Goal: Task Accomplishment & Management: Complete application form

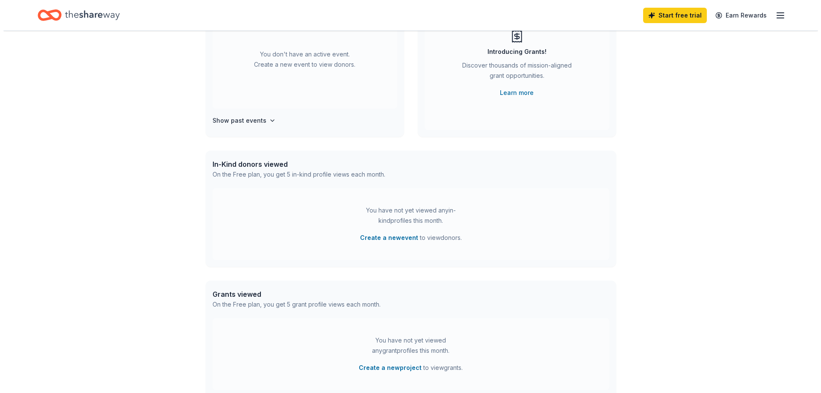
scroll to position [128, 0]
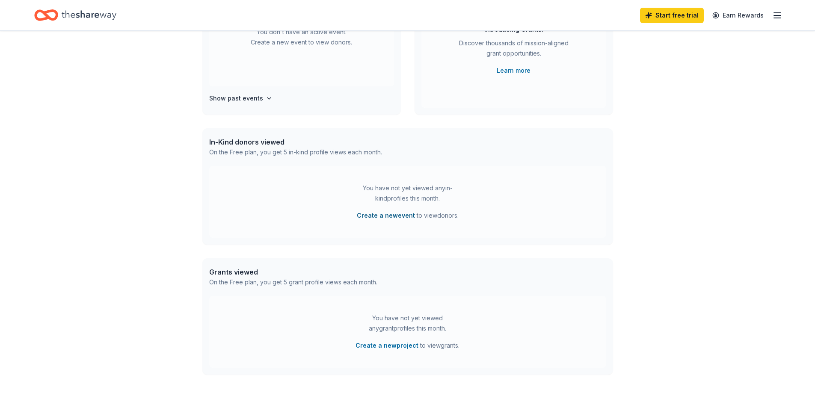
click at [381, 214] on button "Create a new event" at bounding box center [386, 215] width 58 height 10
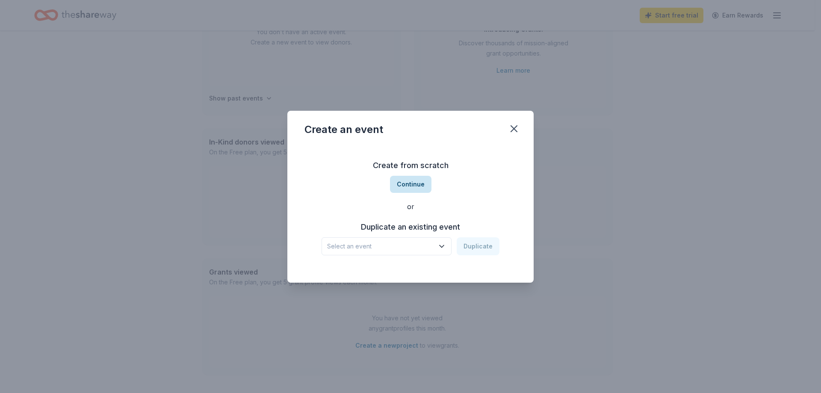
click at [412, 184] on button "Continue" at bounding box center [410, 184] width 41 height 17
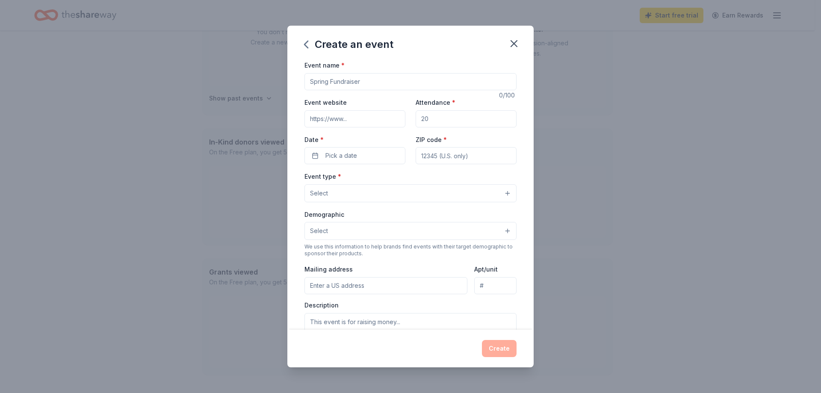
click at [358, 84] on input "Event name *" at bounding box center [411, 81] width 212 height 17
click at [385, 78] on input "Event name *" at bounding box center [411, 81] width 212 height 17
type input "Frank Llyod Wright Exhibition Opening"
click at [363, 117] on input "Event website" at bounding box center [355, 118] width 101 height 17
click at [362, 120] on input "Event website" at bounding box center [355, 118] width 101 height 17
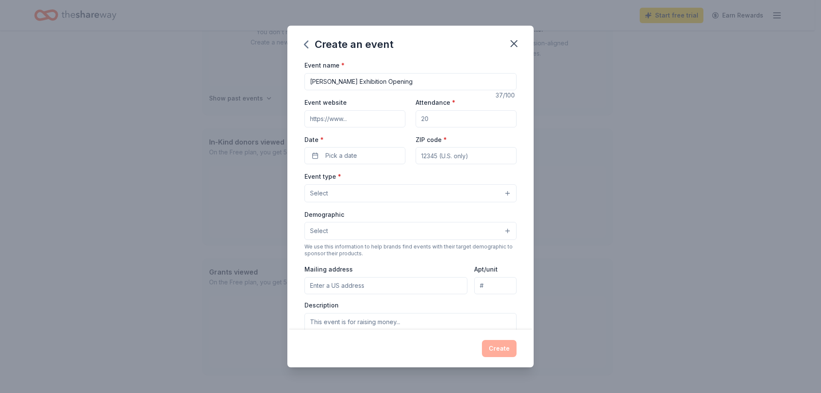
click at [375, 122] on input "Event website" at bounding box center [355, 118] width 101 height 17
paste input "https://wisconsinart.org/exhibitions/frank-lloyd-wright/"
type input "https://wisconsinart.org/exhibitions/frank-lloyd-wright/"
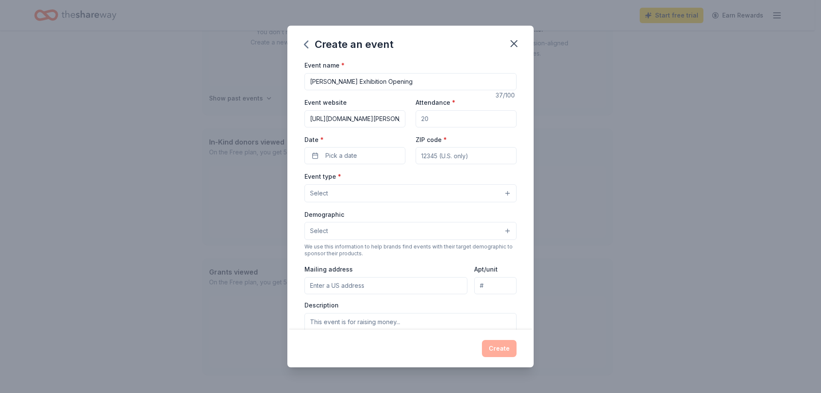
drag, startPoint x: 439, startPoint y: 121, endPoint x: 415, endPoint y: 120, distance: 23.5
click at [416, 120] on input "Attendance *" at bounding box center [466, 118] width 101 height 17
type input "1200"
click at [323, 158] on button "Pick a date" at bounding box center [355, 155] width 101 height 17
click at [396, 175] on button "Go to next month" at bounding box center [399, 178] width 12 height 12
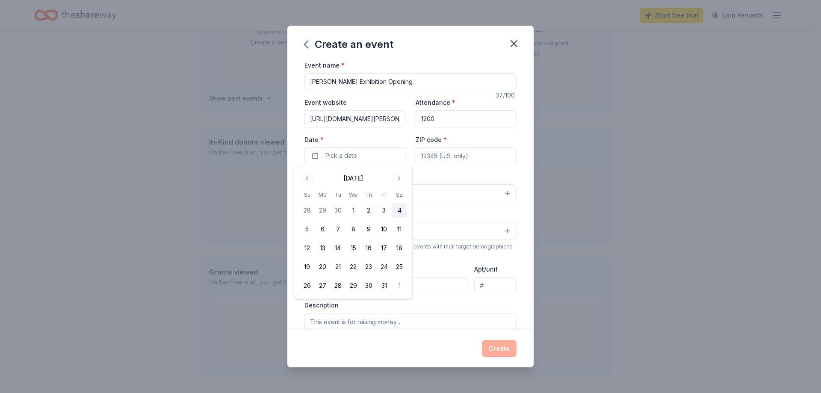
click at [401, 212] on button "4" at bounding box center [399, 210] width 15 height 15
click at [448, 156] on input "ZIP code *" at bounding box center [466, 155] width 101 height 17
type input "53095"
click at [435, 173] on div "Event type * Select" at bounding box center [411, 186] width 212 height 31
click at [376, 186] on button "Select" at bounding box center [411, 193] width 212 height 18
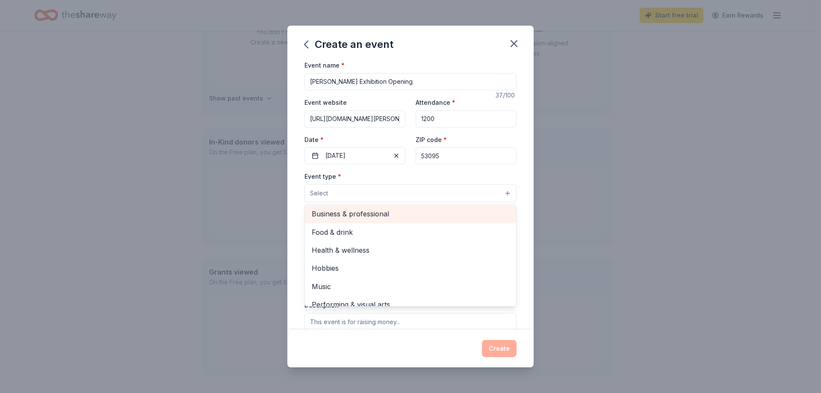
scroll to position [29, 0]
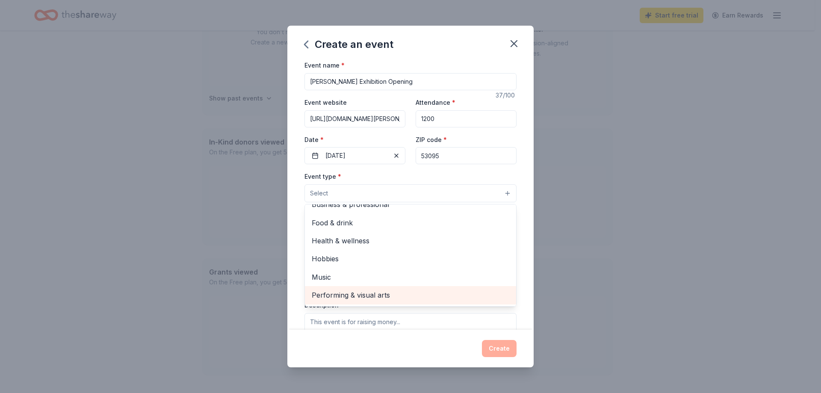
click at [352, 295] on span "Performing & visual arts" at bounding box center [411, 295] width 198 height 11
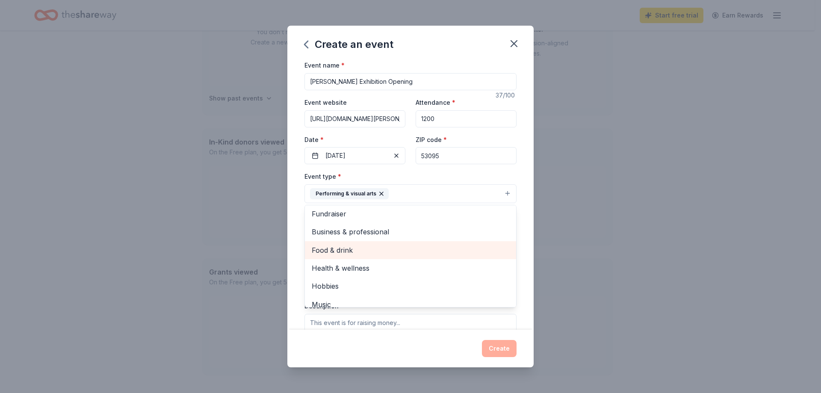
scroll to position [0, 0]
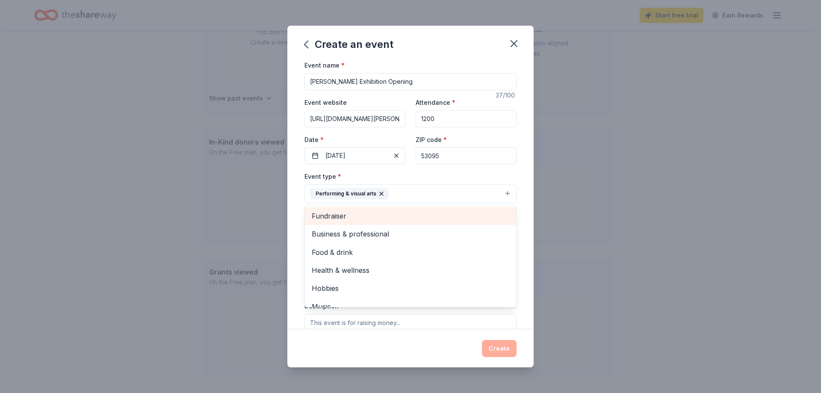
click at [343, 219] on span "Fundraiser" at bounding box center [411, 215] width 198 height 11
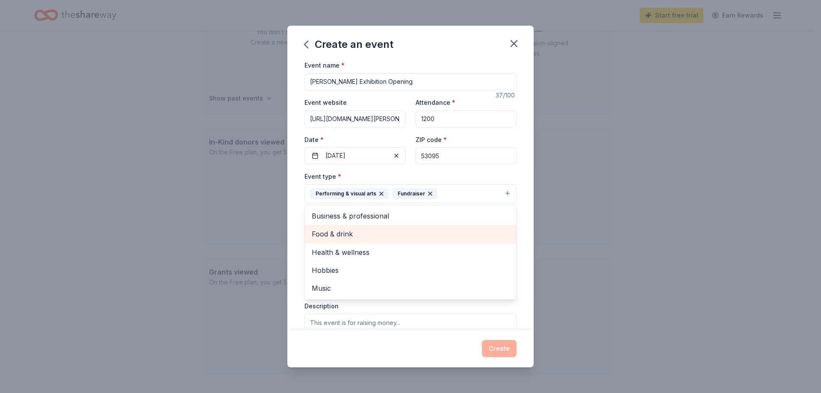
click at [354, 233] on span "Food & drink" at bounding box center [411, 233] width 198 height 11
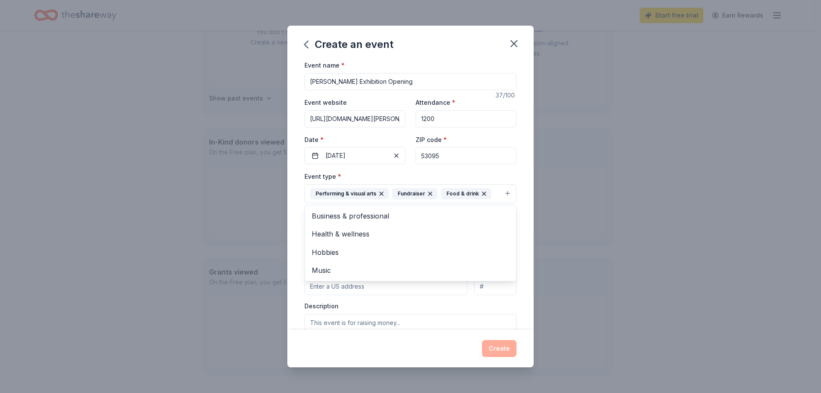
click at [487, 169] on div "Event name * Frank Llyod Wright Exhibition Opening 37 /100 Event website https:…" at bounding box center [411, 258] width 212 height 396
click at [399, 225] on button "Select" at bounding box center [411, 232] width 212 height 18
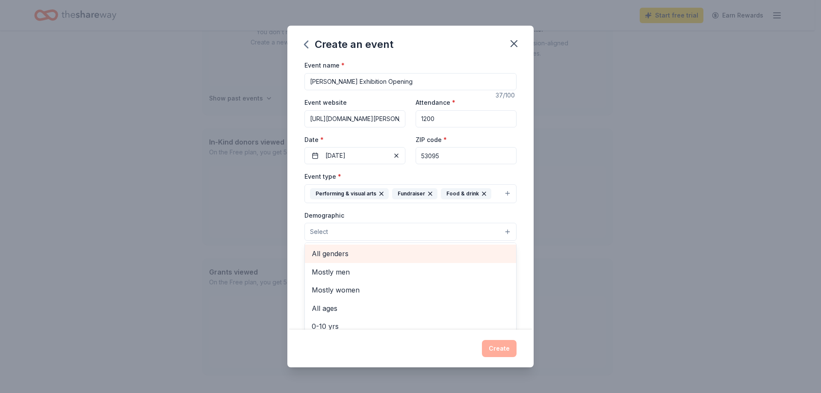
click at [378, 253] on span "All genders" at bounding box center [411, 253] width 198 height 11
click at [514, 208] on div "Event name * Frank Llyod Wright Exhibition Opening 37 /100 Event website https:…" at bounding box center [410, 194] width 246 height 269
click at [409, 231] on button "All genders" at bounding box center [411, 232] width 212 height 19
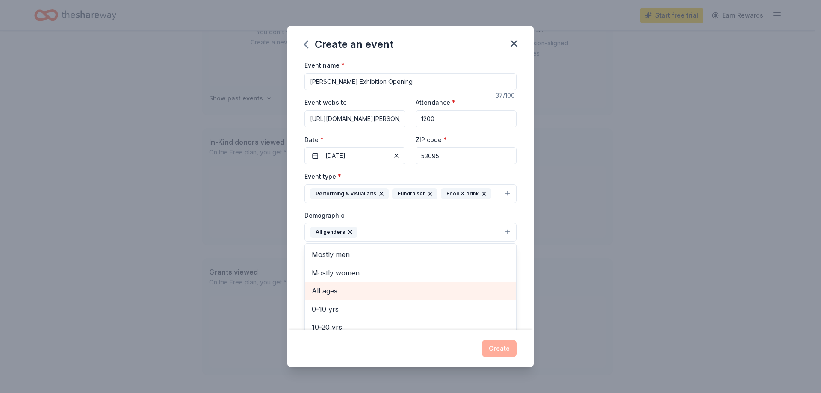
click at [340, 289] on span "All ages" at bounding box center [411, 290] width 198 height 11
click at [424, 228] on button "All genders All ages" at bounding box center [411, 232] width 212 height 19
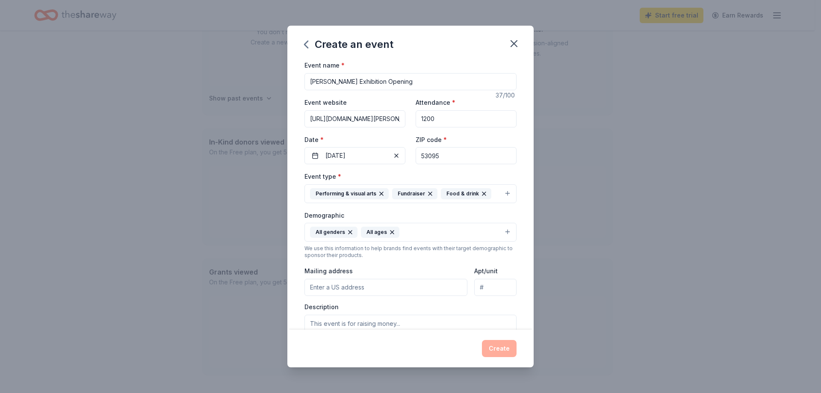
click at [420, 234] on button "All genders All ages" at bounding box center [411, 232] width 212 height 19
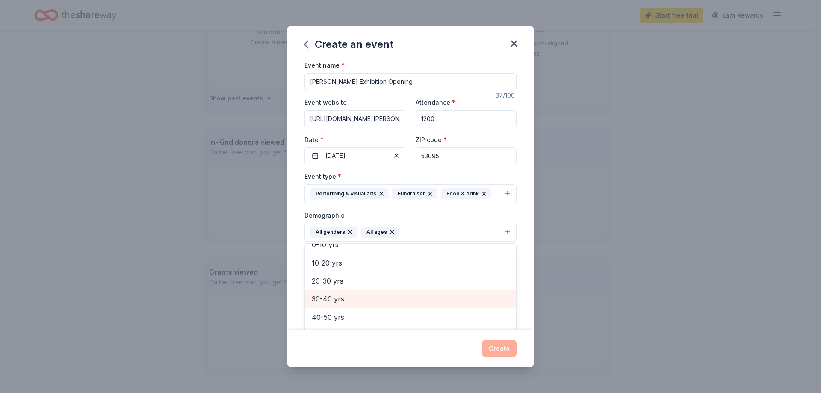
scroll to position [101, 0]
click at [518, 207] on div "Event name * Frank Llyod Wright Exhibition Opening 37 /100 Event website https:…" at bounding box center [410, 194] width 246 height 269
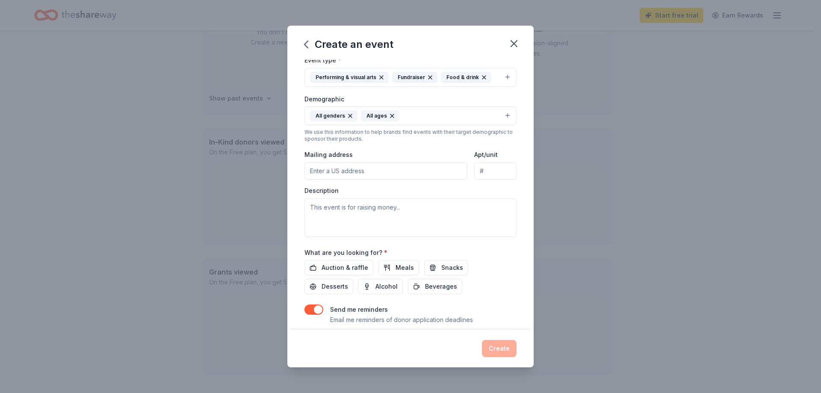
scroll to position [128, 0]
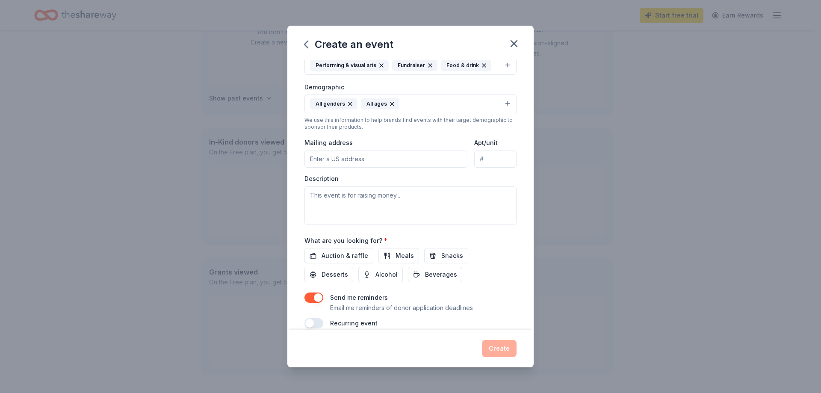
click at [371, 158] on input "Mailing address" at bounding box center [386, 159] width 163 height 17
type input "205 Veterans Ave"
click at [381, 196] on textarea at bounding box center [411, 205] width 212 height 38
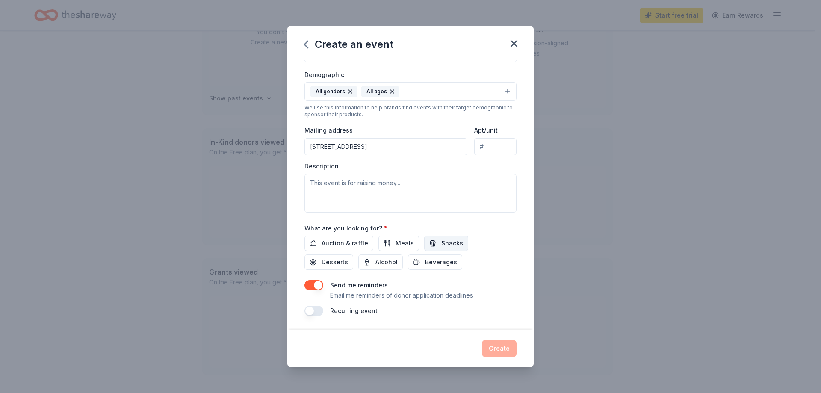
click at [437, 242] on button "Snacks" at bounding box center [446, 243] width 44 height 15
click at [434, 257] on button "Beverages" at bounding box center [435, 261] width 54 height 15
click at [391, 259] on span "Alcohol" at bounding box center [387, 262] width 22 height 10
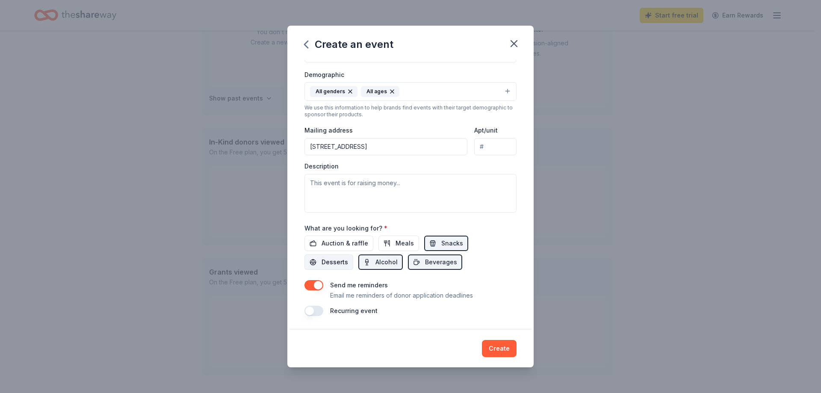
click at [340, 259] on span "Desserts" at bounding box center [335, 262] width 27 height 10
click at [387, 245] on button "Meals" at bounding box center [398, 243] width 41 height 15
click at [358, 242] on span "Auction & raffle" at bounding box center [345, 243] width 47 height 10
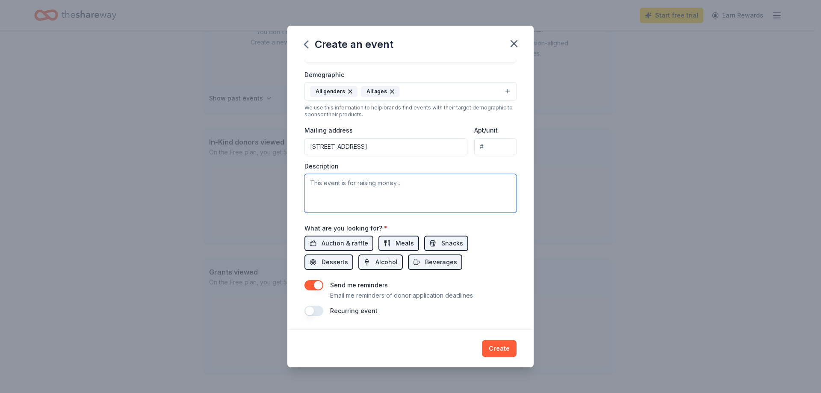
click at [361, 184] on textarea at bounding box center [411, 193] width 212 height 38
click at [347, 184] on textarea at bounding box center [411, 193] width 212 height 38
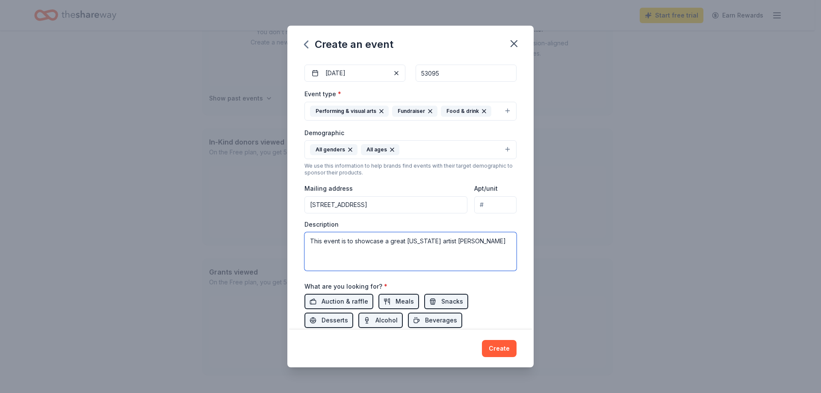
scroll to position [86, 0]
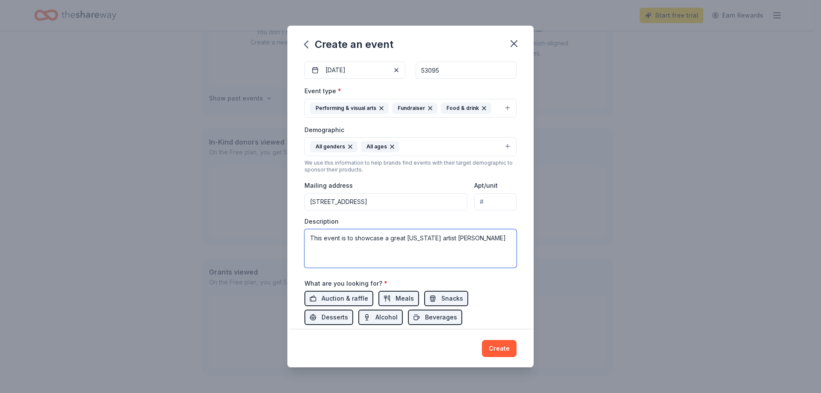
click at [335, 249] on textarea "This event is to showcase a great Wisconsin artist Frank Lloyd Wright" at bounding box center [411, 248] width 212 height 38
click at [353, 250] on textarea "This event is to showcase a great Wisconsin artist Frank Lloyd Wright" at bounding box center [411, 248] width 212 height 38
click at [339, 248] on textarea "This event is to showcase a great Wisconsin artist Frank Lloyd Wright" at bounding box center [411, 248] width 212 height 38
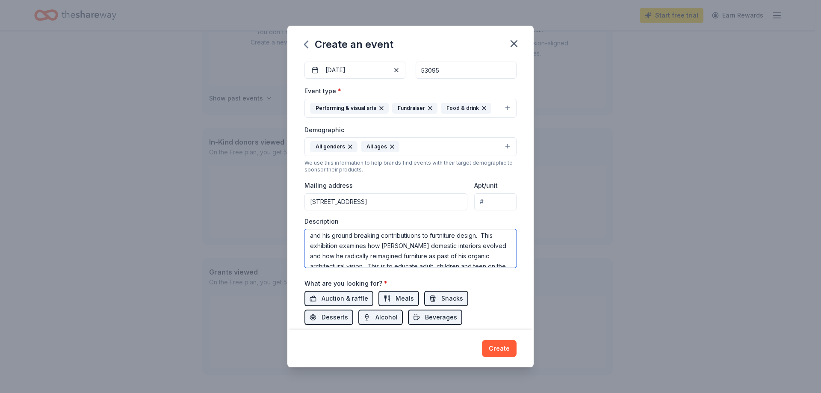
scroll to position [0, 0]
drag, startPoint x: 379, startPoint y: 262, endPoint x: 313, endPoint y: 191, distance: 96.8
click at [278, 195] on div "Create an event Event name * Frank Llyod Wright Exhibition Opening 37 /100 Even…" at bounding box center [410, 196] width 821 height 393
click at [353, 248] on textarea "This event is to showcase a great Wisconsin artist Frank Lloyd Wright and his g…" at bounding box center [411, 248] width 212 height 38
drag, startPoint x: 311, startPoint y: 238, endPoint x: 522, endPoint y: 284, distance: 215.4
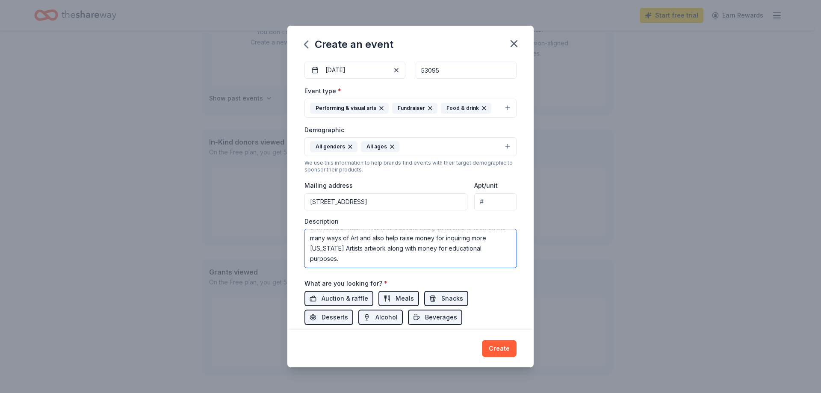
click at [522, 284] on div "Event name * Frank Llyod Wright Exhibition Opening 37 /100 Event website https:…" at bounding box center [410, 194] width 246 height 269
paste textarea "Join us for a special exhibition celebrating the groundbreaking work of legenda…"
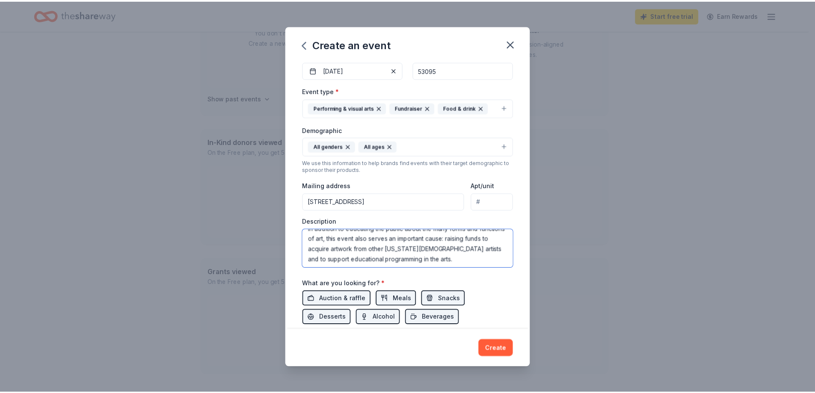
scroll to position [133, 0]
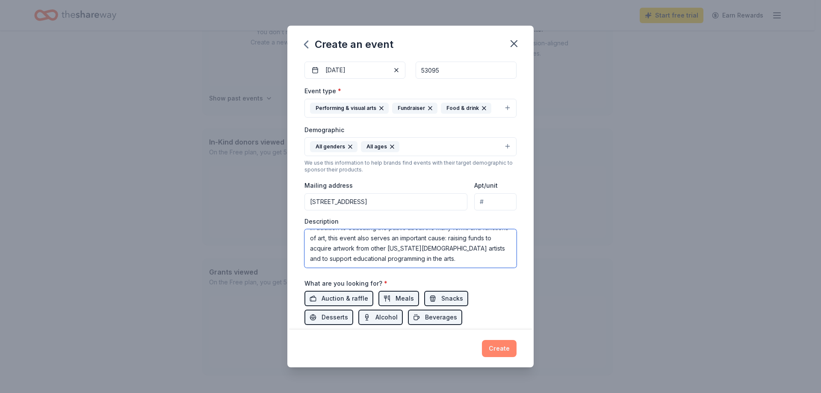
type textarea "Join us for a special exhibition celebrating the groundbreaking work of legenda…"
click at [494, 348] on button "Create" at bounding box center [499, 348] width 35 height 17
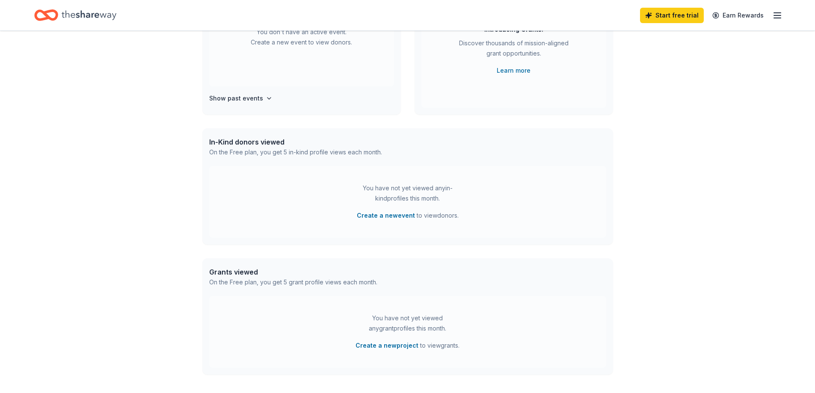
scroll to position [62, 0]
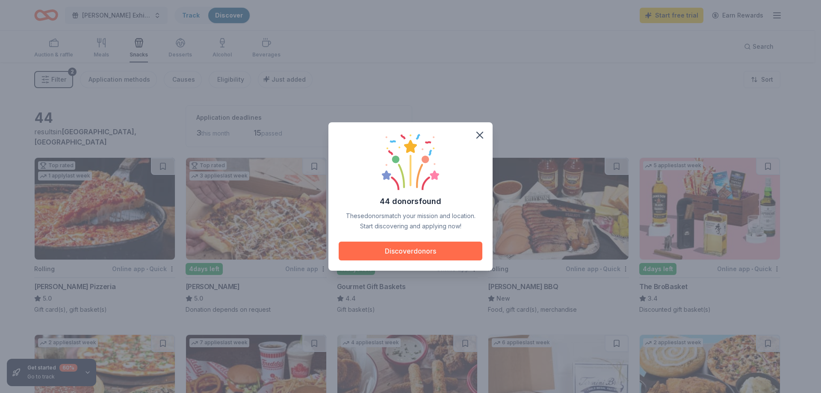
click at [421, 253] on button "Discover donors" at bounding box center [411, 251] width 144 height 19
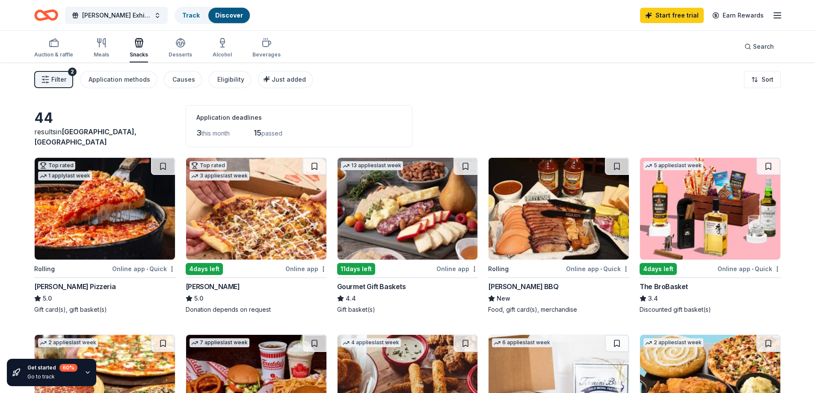
scroll to position [43, 0]
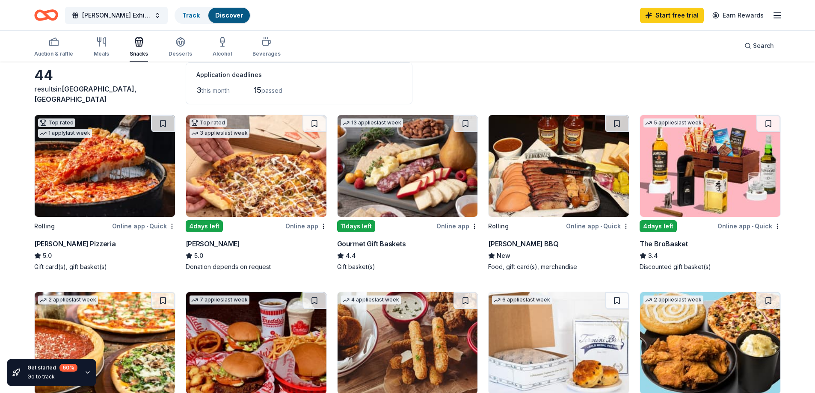
click at [363, 244] on div "Gourmet Gift Baskets" at bounding box center [371, 244] width 69 height 10
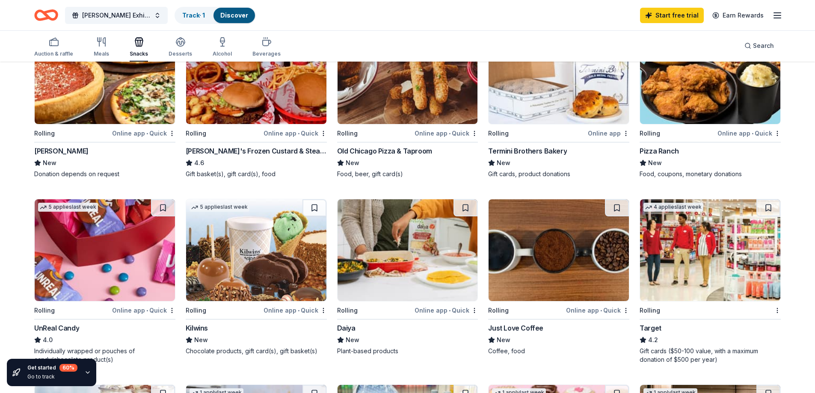
scroll to position [299, 0]
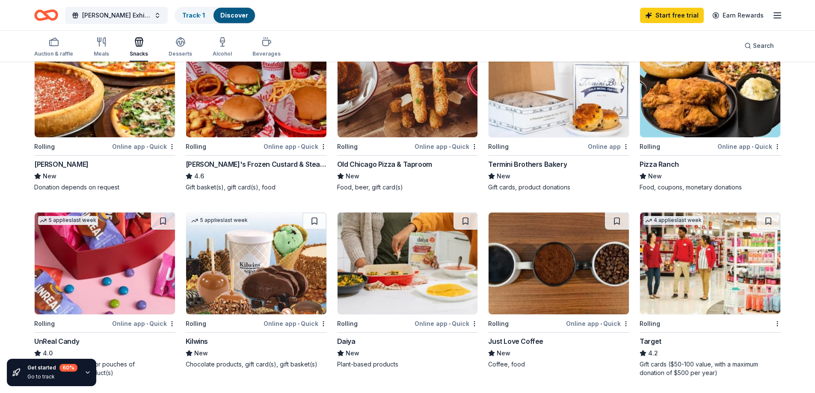
click at [541, 164] on div "Termini Brothers Bakery" at bounding box center [527, 164] width 79 height 10
click at [513, 165] on div "Termini Brothers Bakery" at bounding box center [527, 164] width 79 height 10
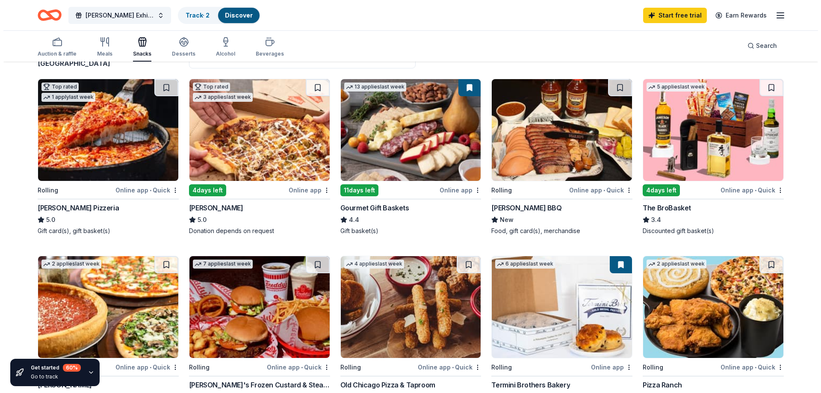
scroll to position [0, 0]
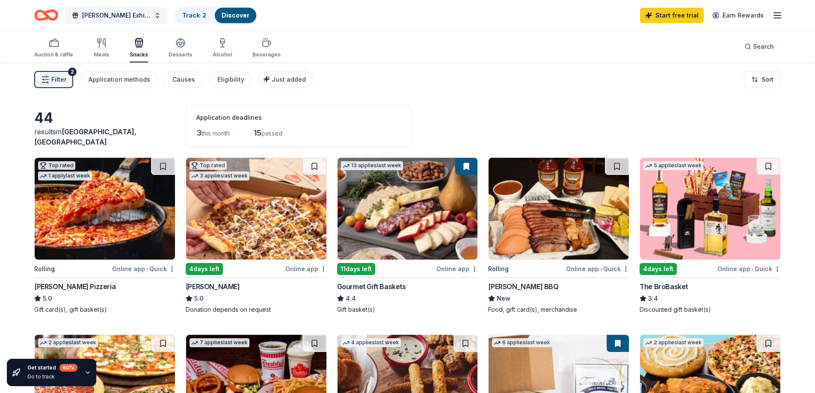
click at [132, 16] on span "Frank Llyod Wright Exhibition Opening" at bounding box center [116, 15] width 68 height 10
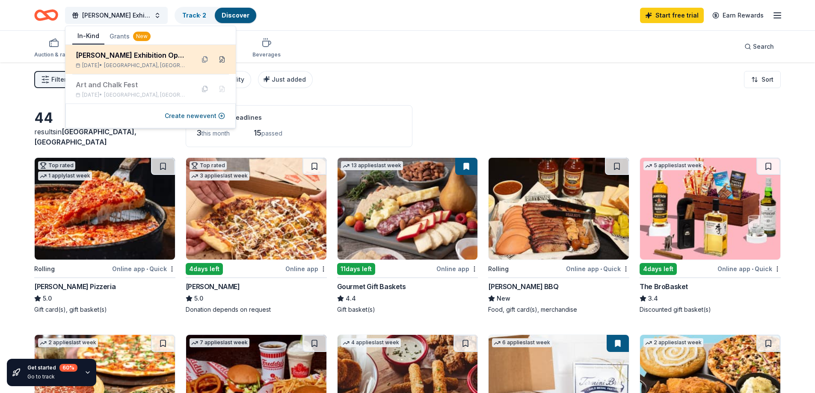
click at [220, 59] on button at bounding box center [222, 60] width 14 height 14
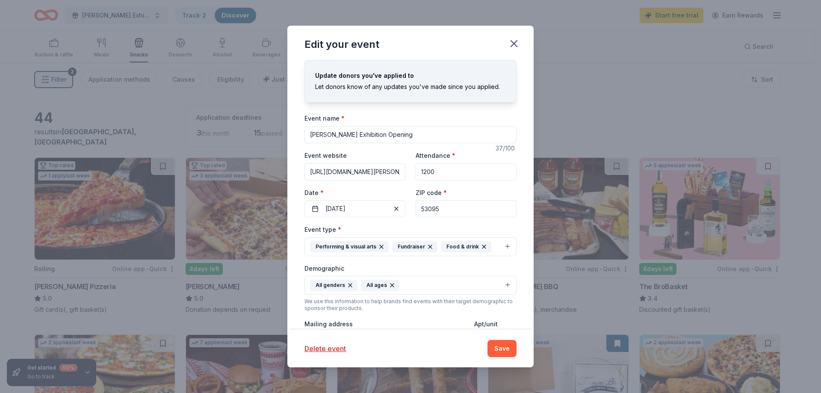
click at [338, 135] on input "Frank Llyod Wright Exhibition Opening" at bounding box center [411, 134] width 212 height 17
type input "[PERSON_NAME] Exhibition Opening"
click at [476, 149] on div "Event name * Frank Lloyd Wright Exhibition Opening 37 /100 Event website https:…" at bounding box center [411, 311] width 212 height 397
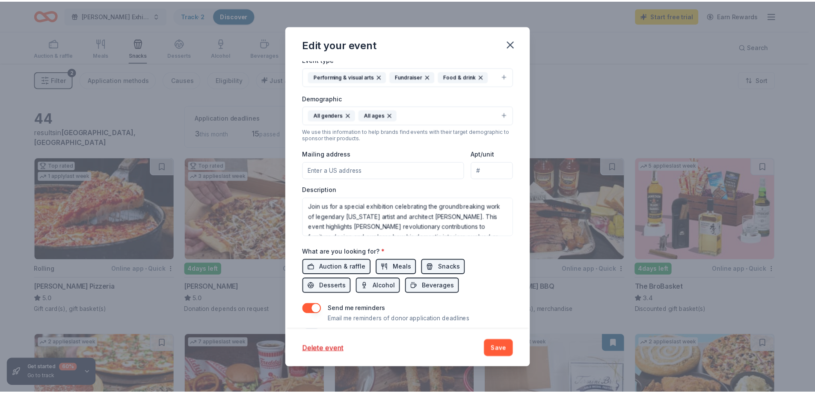
scroll to position [171, 0]
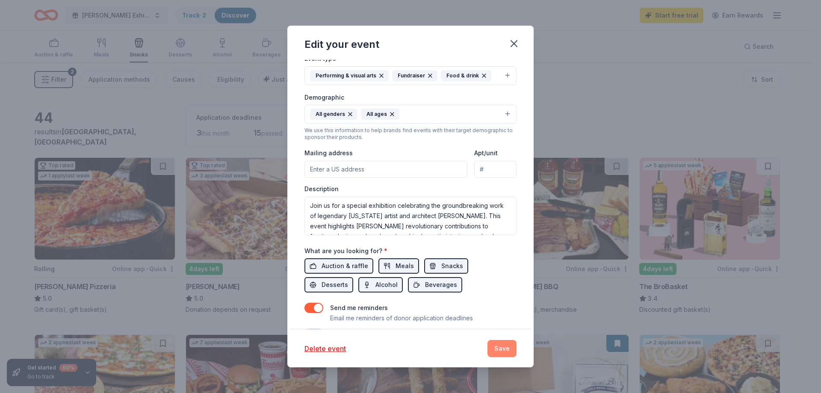
click at [511, 346] on button "Save" at bounding box center [502, 348] width 29 height 17
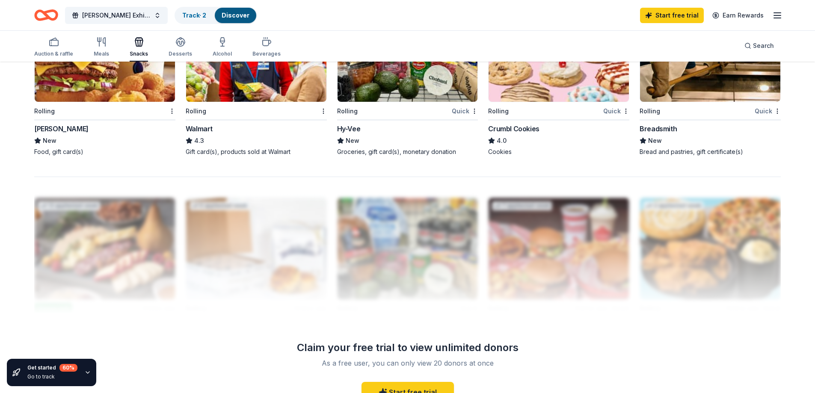
scroll to position [569, 0]
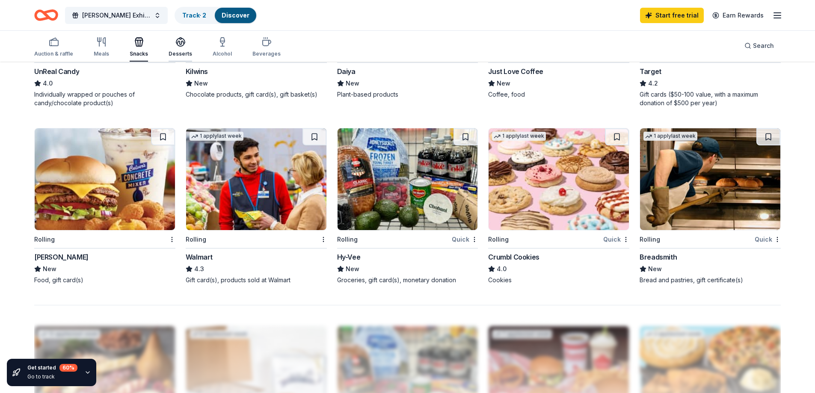
click at [177, 41] on icon "button" at bounding box center [180, 41] width 9 height 6
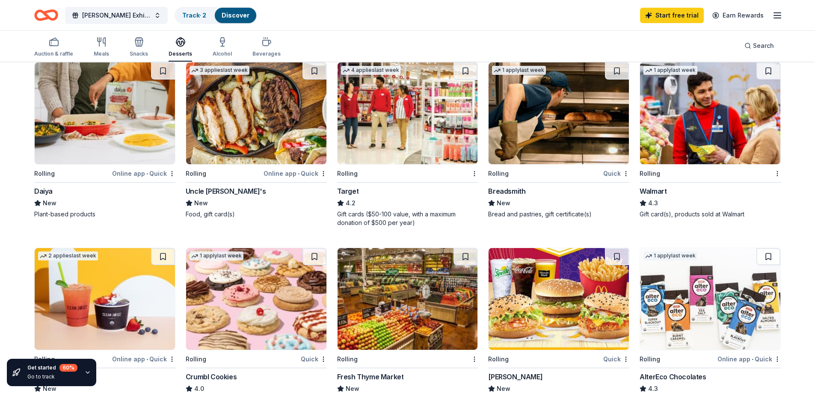
scroll to position [556, 0]
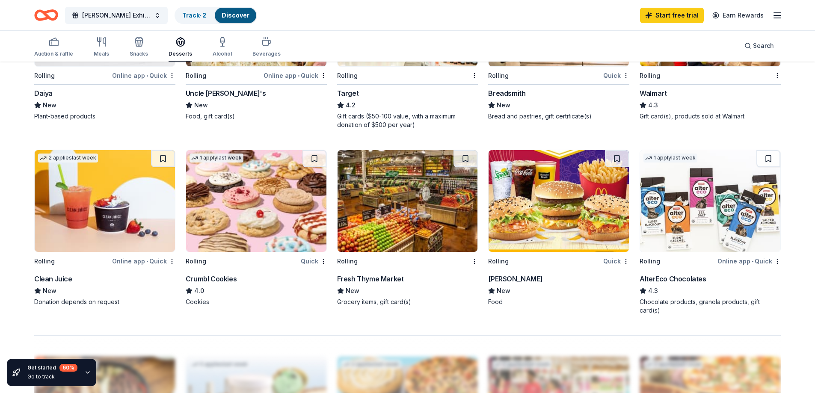
click at [654, 246] on img at bounding box center [710, 201] width 140 height 102
click at [217, 281] on div "Crumbl Cookies" at bounding box center [211, 279] width 51 height 10
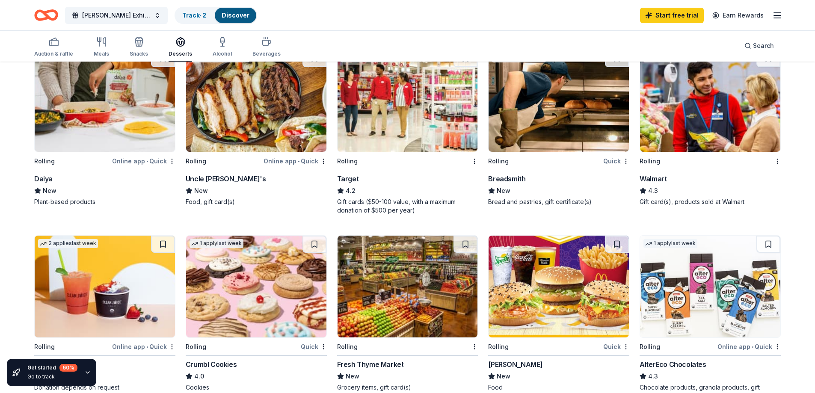
scroll to position [428, 0]
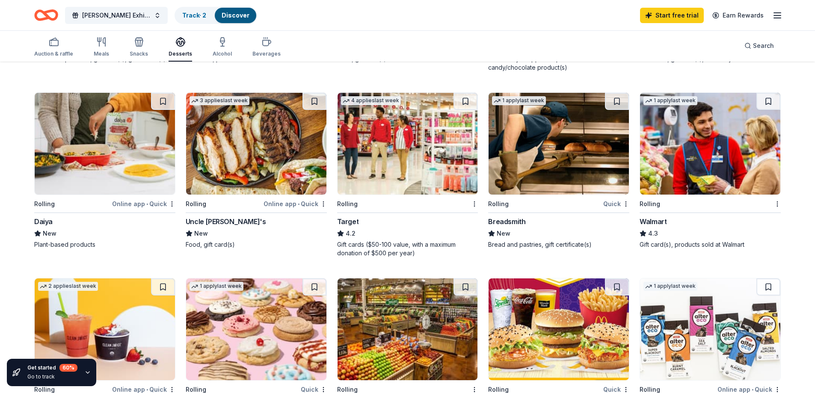
click at [523, 166] on img at bounding box center [558, 144] width 140 height 102
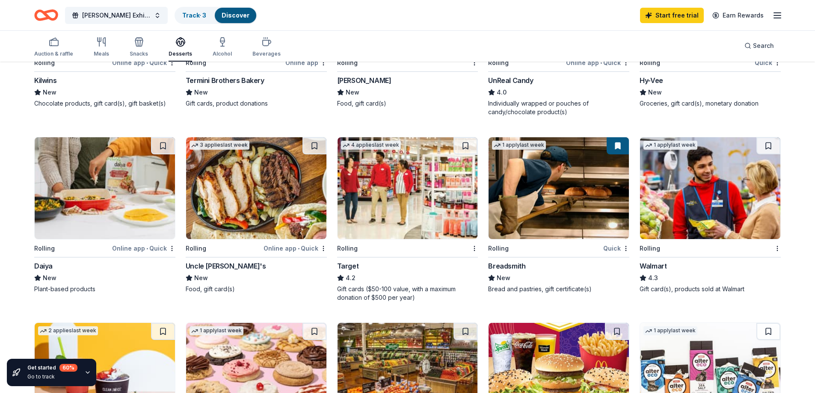
scroll to position [342, 0]
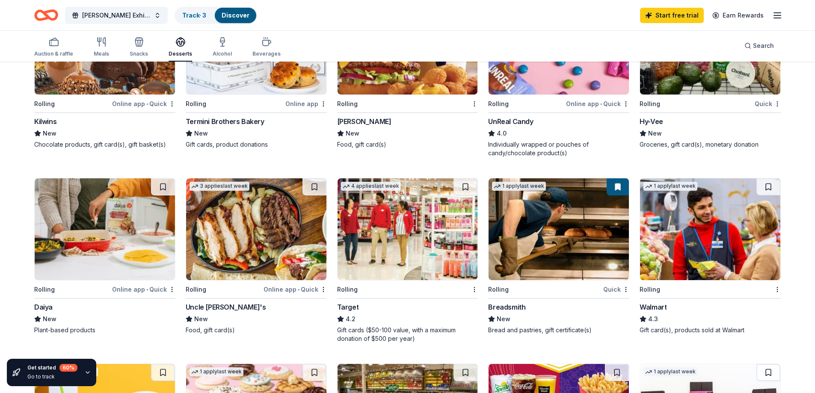
click at [93, 236] on img at bounding box center [105, 229] width 140 height 102
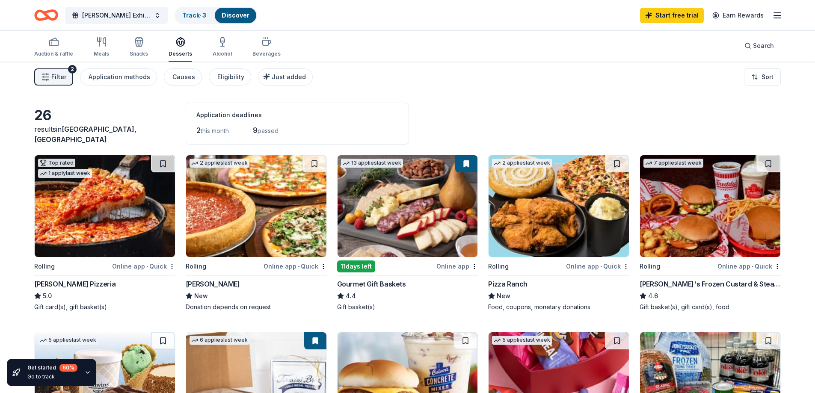
scroll to position [0, 0]
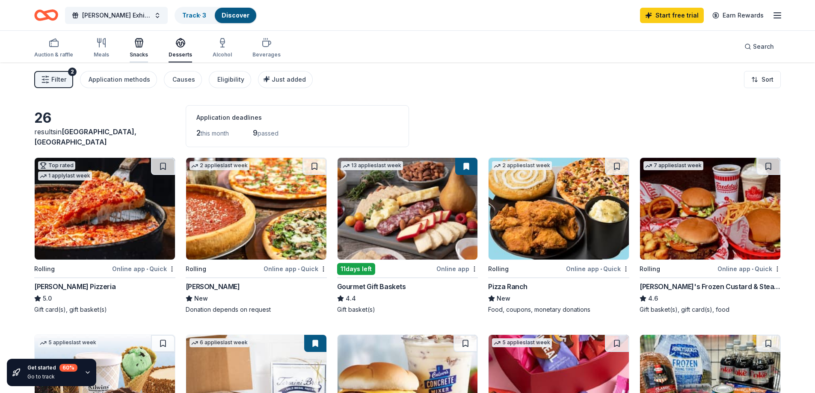
click at [139, 45] on icon "button" at bounding box center [139, 43] width 10 height 10
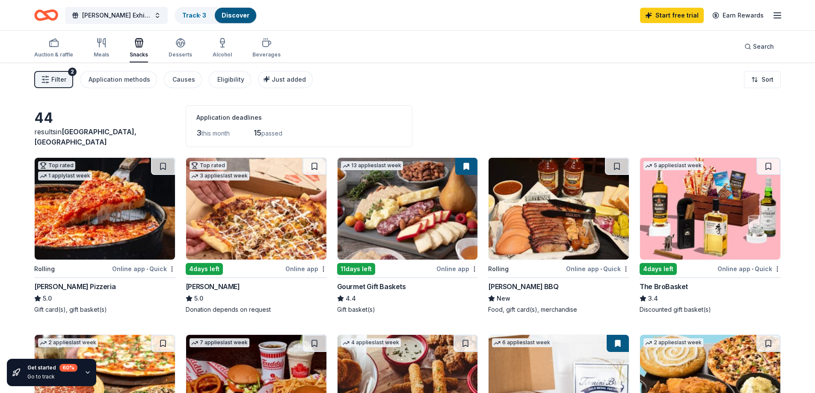
click at [255, 244] on img at bounding box center [256, 209] width 140 height 102
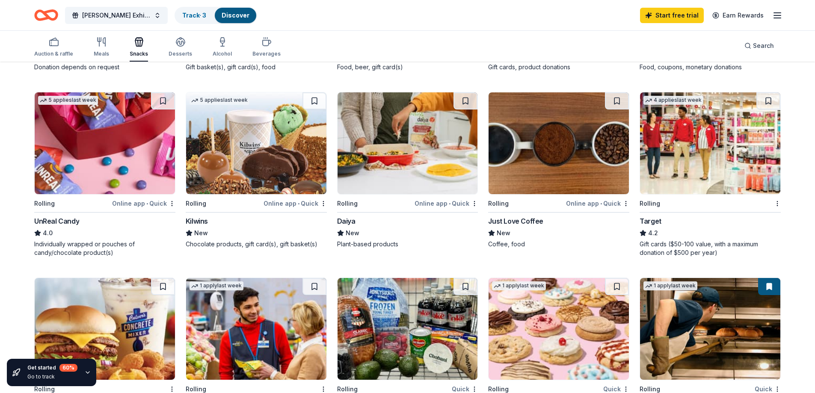
scroll to position [257, 0]
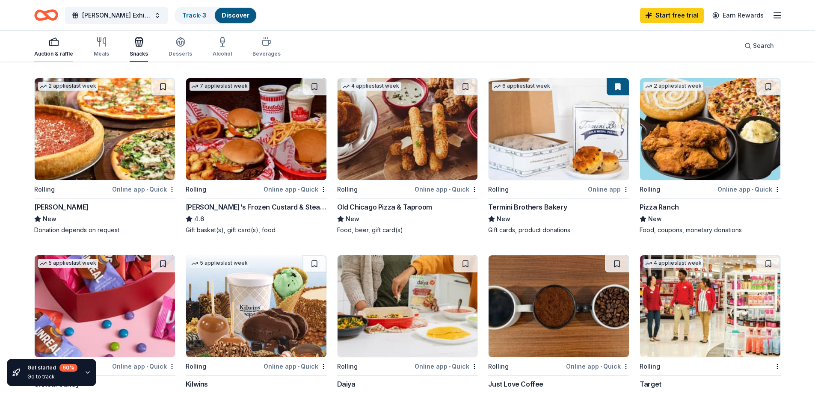
click at [62, 48] on div "Auction & raffle" at bounding box center [53, 47] width 39 height 21
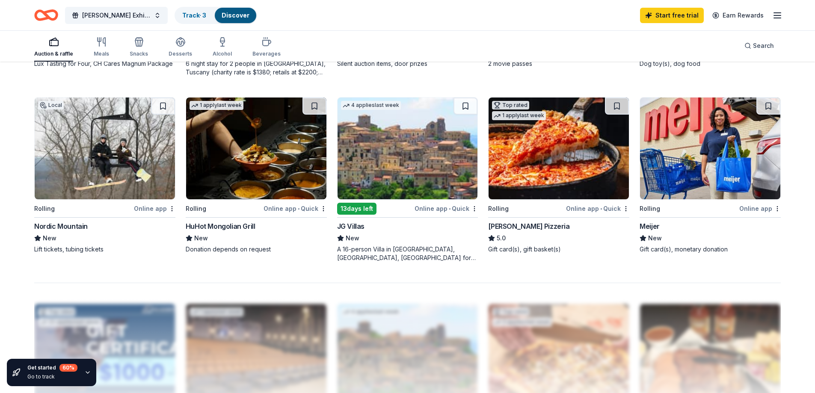
scroll to position [599, 0]
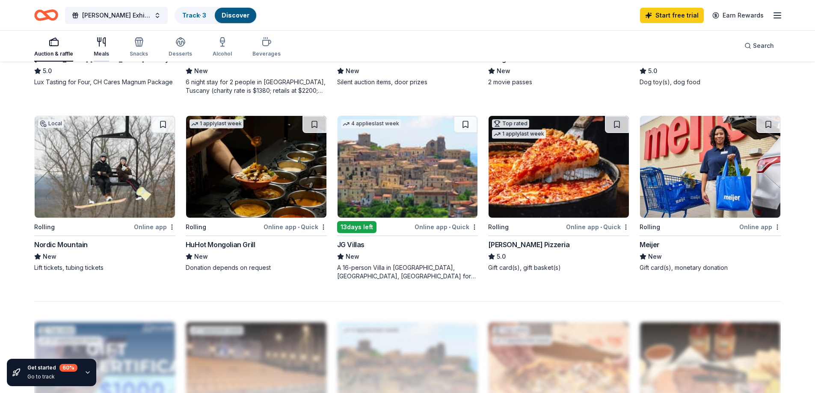
click at [98, 48] on div "Meals" at bounding box center [101, 47] width 15 height 21
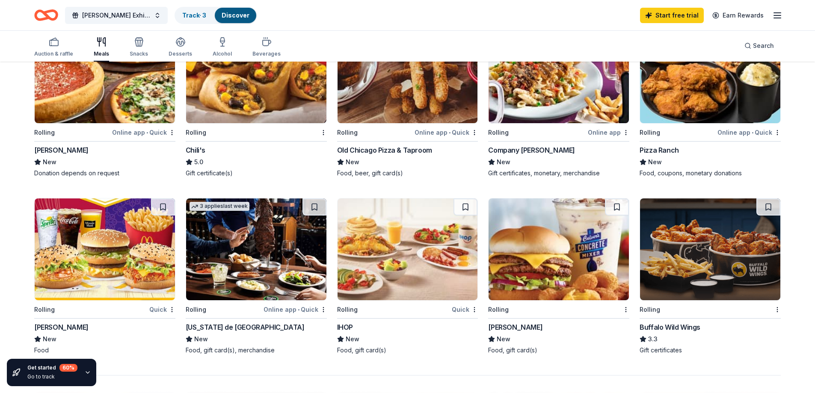
scroll to position [470, 0]
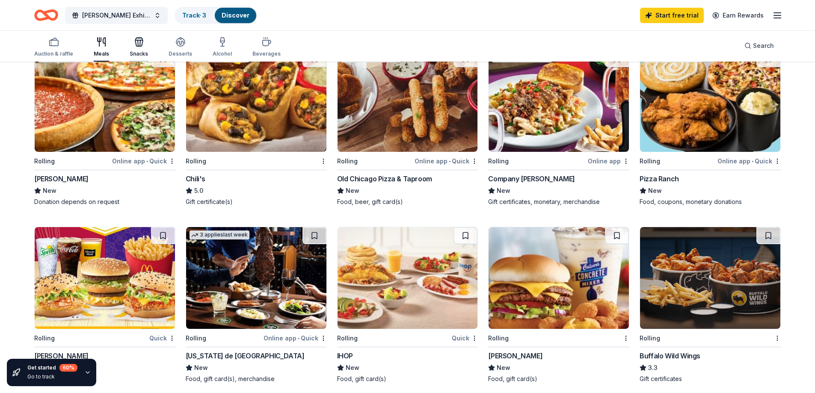
click at [136, 38] on icon "button" at bounding box center [139, 42] width 10 height 10
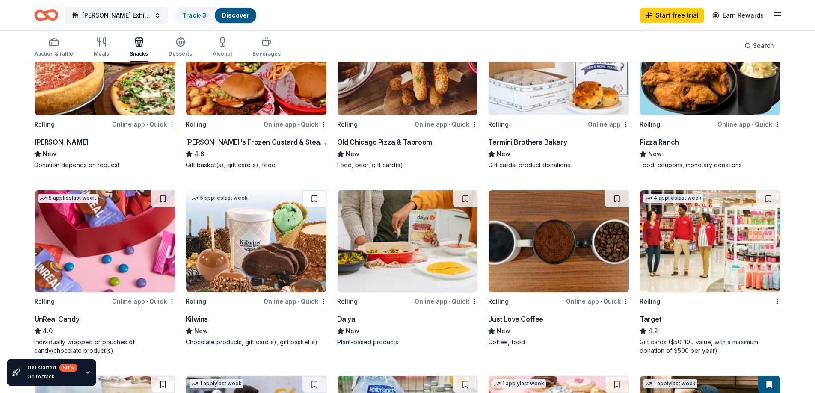
scroll to position [342, 0]
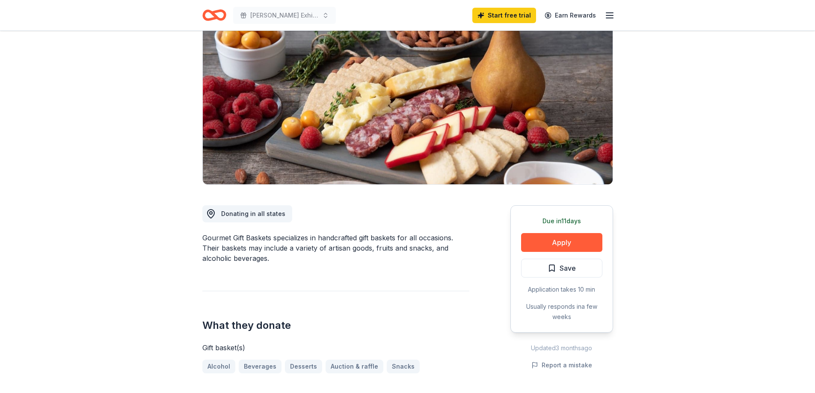
scroll to position [86, 0]
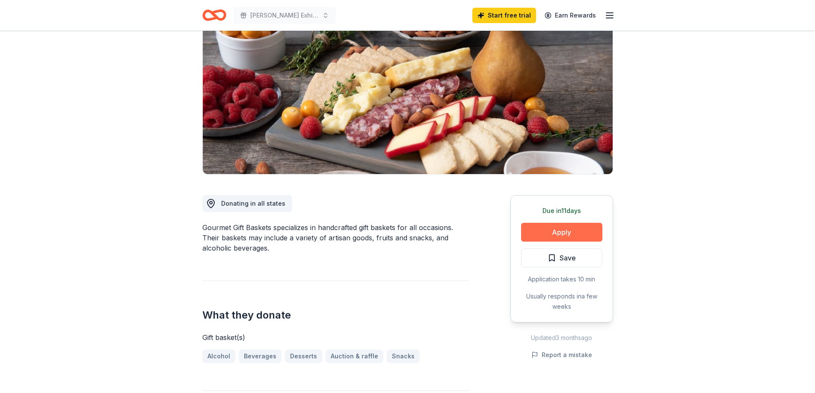
click at [542, 230] on button "Apply" at bounding box center [561, 232] width 81 height 19
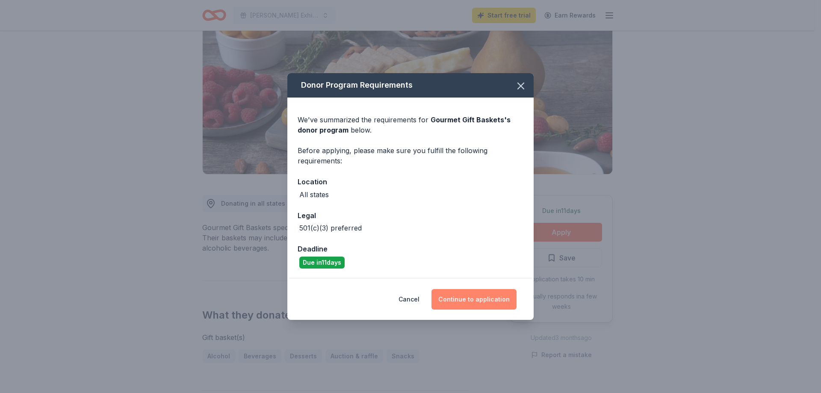
click at [461, 299] on button "Continue to application" at bounding box center [474, 299] width 85 height 21
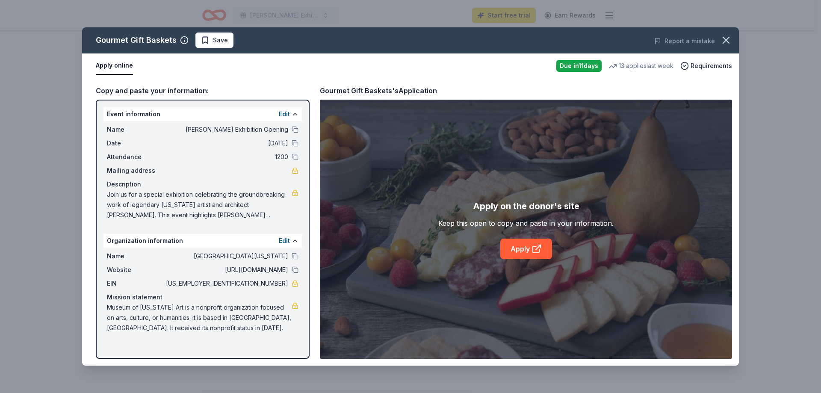
click at [294, 269] on button at bounding box center [295, 269] width 7 height 7
click at [526, 251] on link "Apply" at bounding box center [526, 249] width 52 height 21
click at [210, 42] on span "Save" at bounding box center [214, 40] width 27 height 10
click at [730, 41] on icon "button" at bounding box center [726, 40] width 12 height 12
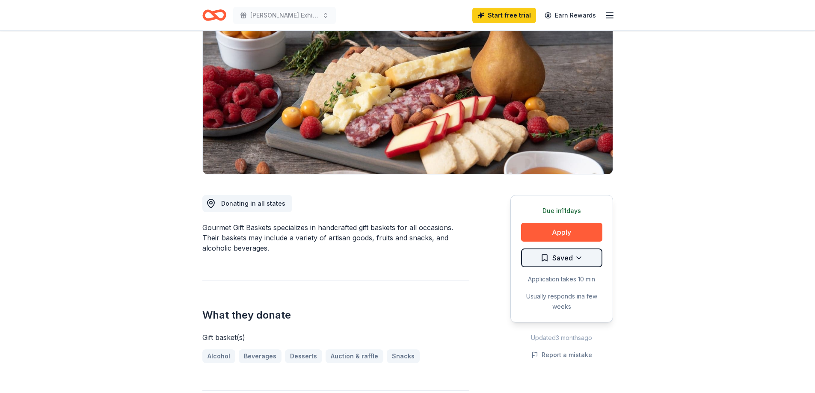
click at [571, 265] on html "Frank Llyod Wright Exhibition Opening Start free trial Earn Rewards Due in 11 d…" at bounding box center [407, 110] width 815 height 393
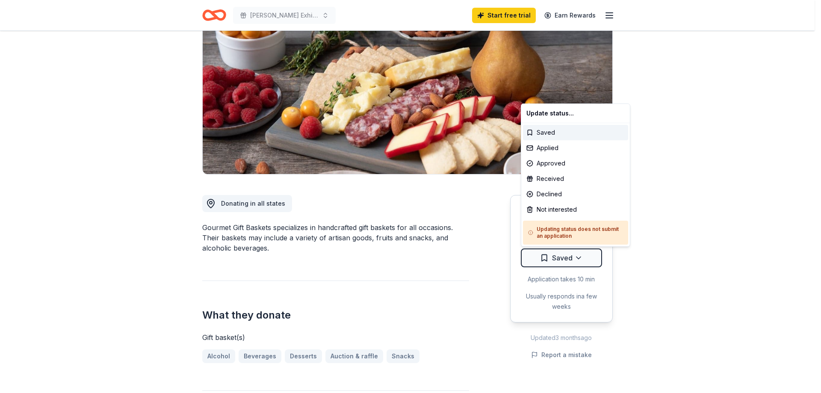
click at [680, 250] on html "Frank Llyod Wright Exhibition Opening Start free trial Earn Rewards Due in 11 d…" at bounding box center [410, 110] width 821 height 393
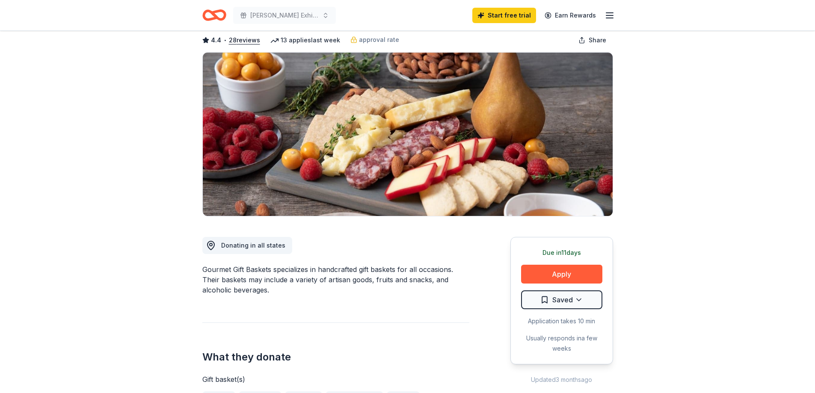
scroll to position [0, 0]
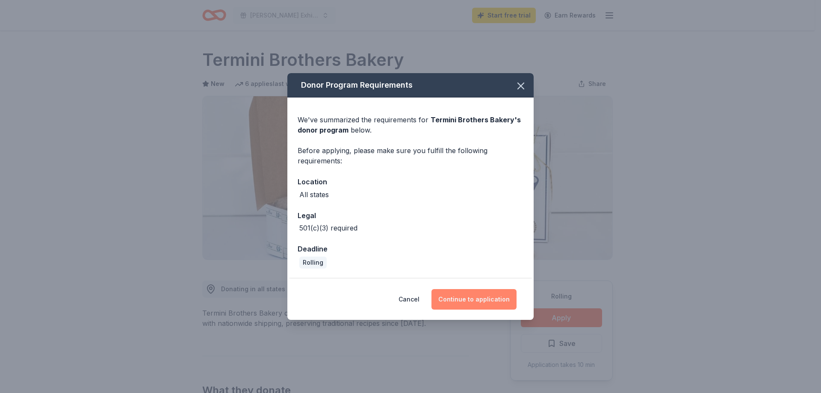
click at [478, 305] on button "Continue to application" at bounding box center [474, 299] width 85 height 21
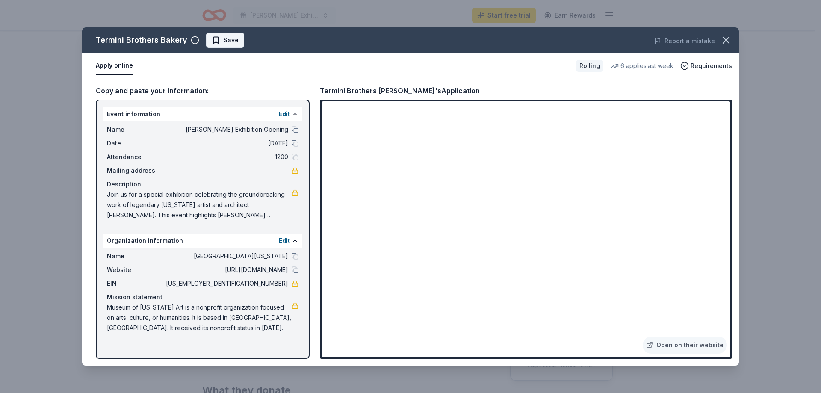
click at [225, 41] on span "Save" at bounding box center [231, 40] width 15 height 10
click at [233, 44] on html "Frank Lloyd Wright Exhibition Opening Start free trial Earn Rewards Rolling Sha…" at bounding box center [410, 196] width 821 height 393
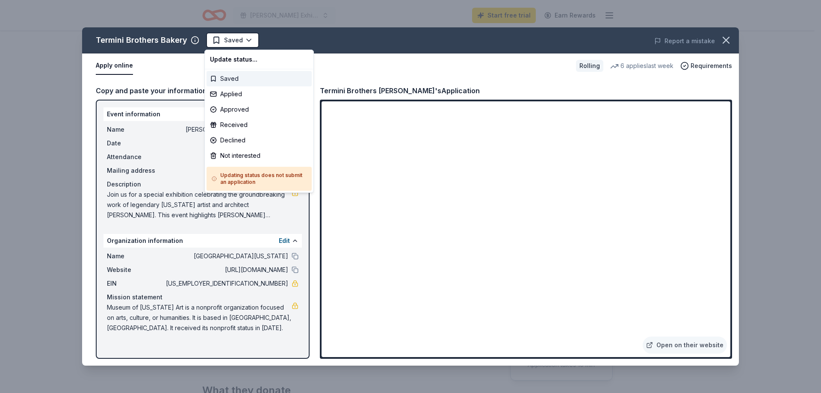
click at [228, 80] on div "Saved" at bounding box center [259, 78] width 105 height 15
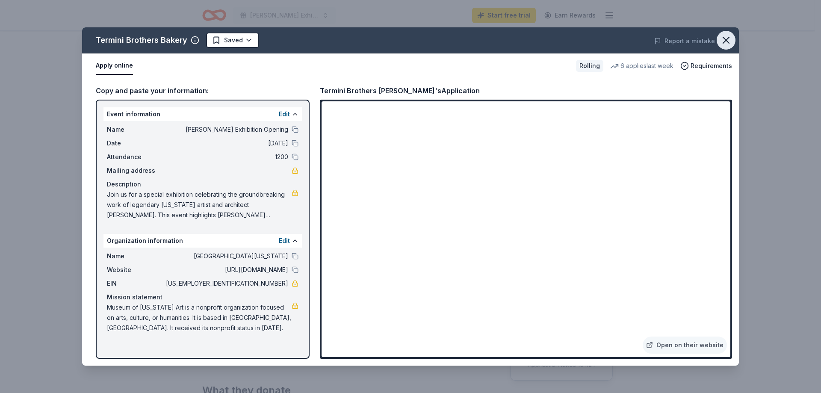
click at [724, 42] on icon "button" at bounding box center [726, 40] width 6 height 6
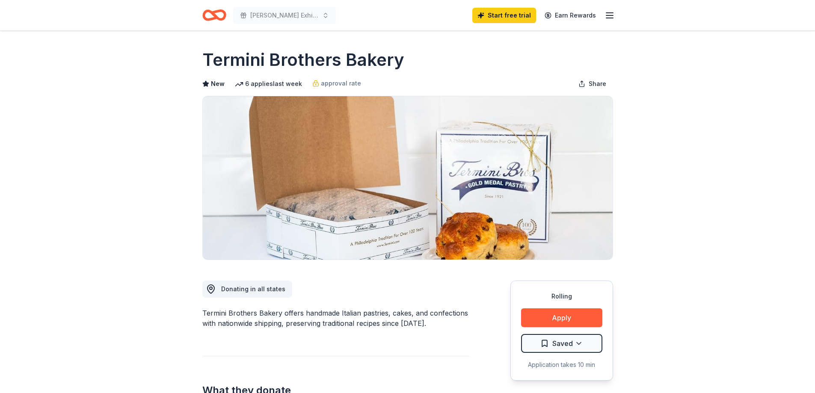
click at [253, 62] on h1 "Termini Brothers Bakery" at bounding box center [303, 60] width 202 height 24
drag, startPoint x: 406, startPoint y: 59, endPoint x: 222, endPoint y: 58, distance: 184.8
click at [222, 58] on div "Termini Brothers Bakery" at bounding box center [407, 60] width 411 height 24
click at [221, 58] on h1 "Termini Brothers Bakery" at bounding box center [303, 60] width 202 height 24
drag, startPoint x: 213, startPoint y: 61, endPoint x: 297, endPoint y: 62, distance: 84.3
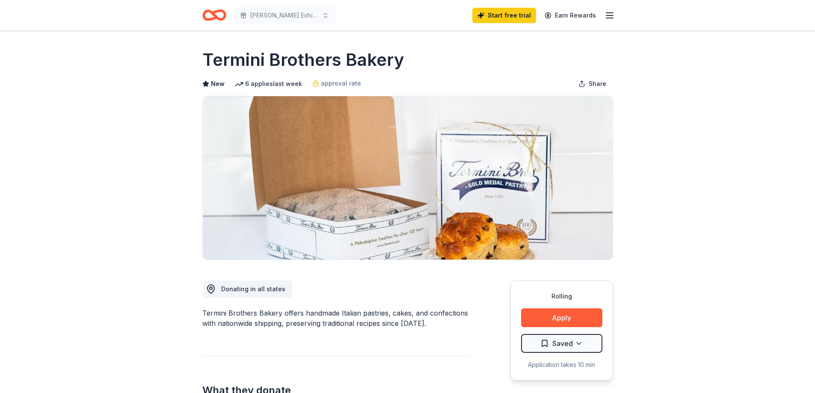
click at [297, 62] on h1 "Termini Brothers Bakery" at bounding box center [303, 60] width 202 height 24
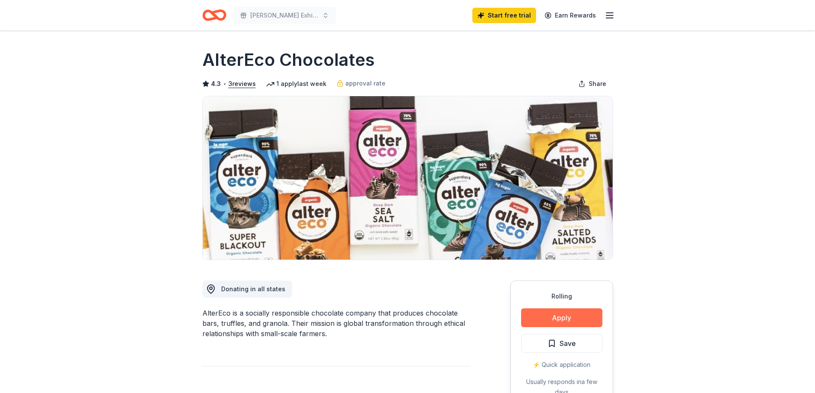
drag, startPoint x: 0, startPoint y: 0, endPoint x: 555, endPoint y: 316, distance: 638.4
click at [555, 316] on button "Apply" at bounding box center [561, 317] width 81 height 19
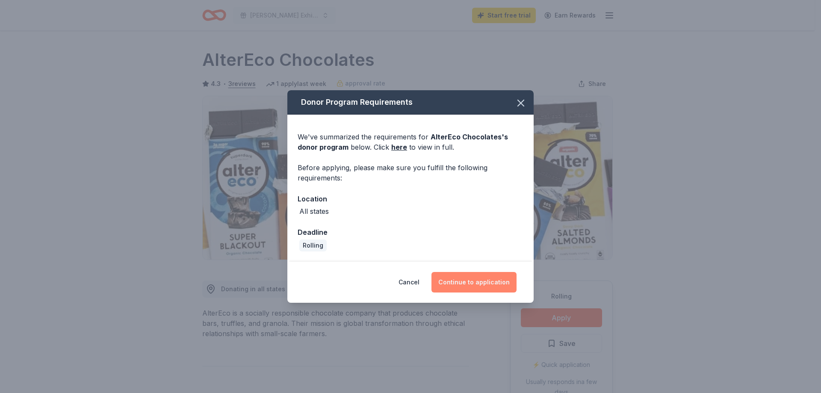
click at [478, 276] on button "Continue to application" at bounding box center [474, 282] width 85 height 21
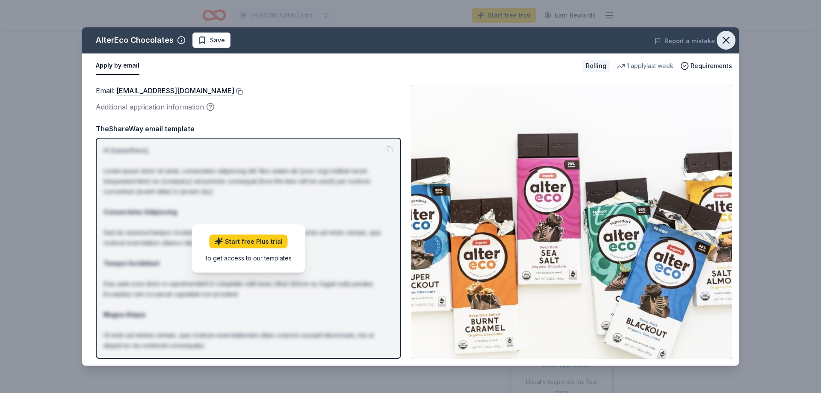
click at [724, 39] on icon "button" at bounding box center [726, 40] width 12 height 12
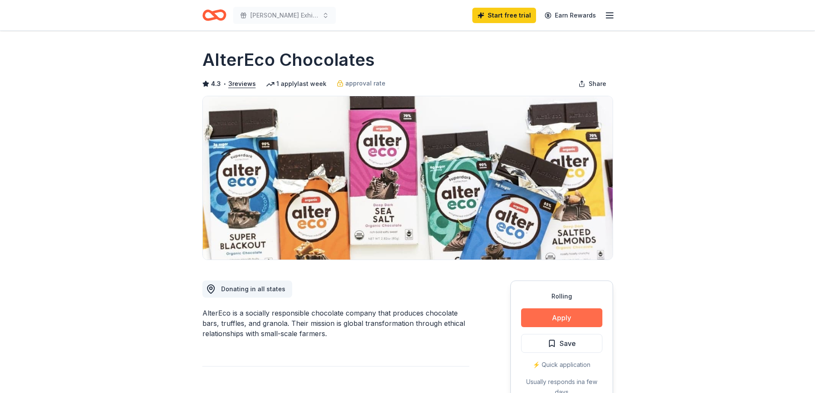
click at [583, 317] on button "Apply" at bounding box center [561, 317] width 81 height 19
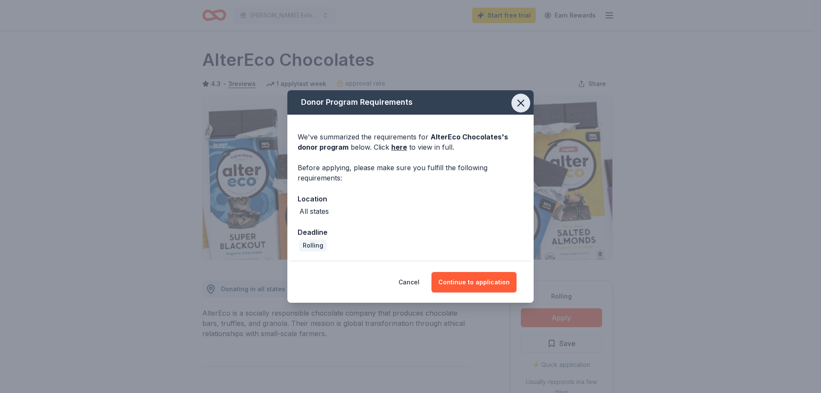
click at [523, 100] on icon "button" at bounding box center [521, 103] width 12 height 12
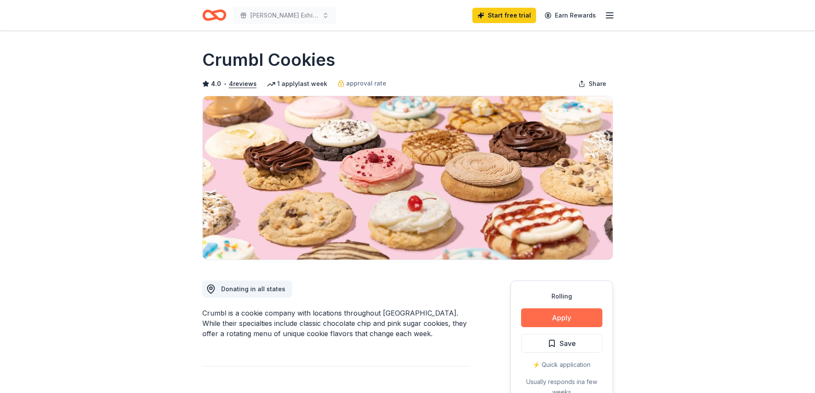
click at [540, 322] on button "Apply" at bounding box center [561, 317] width 81 height 19
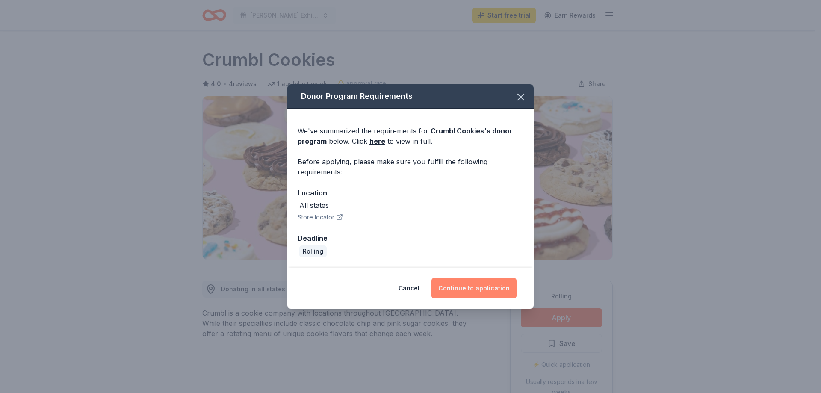
click at [468, 285] on button "Continue to application" at bounding box center [474, 288] width 85 height 21
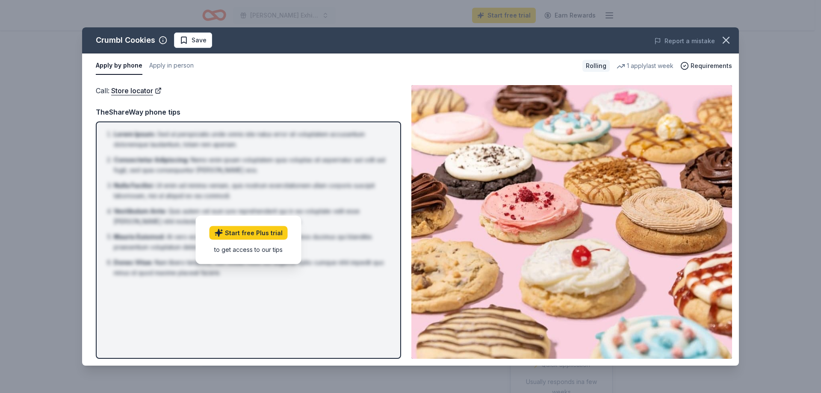
click at [133, 113] on div "TheShareWay phone tips" at bounding box center [248, 111] width 305 height 11
click at [182, 68] on button "Apply in person" at bounding box center [171, 66] width 44 height 18
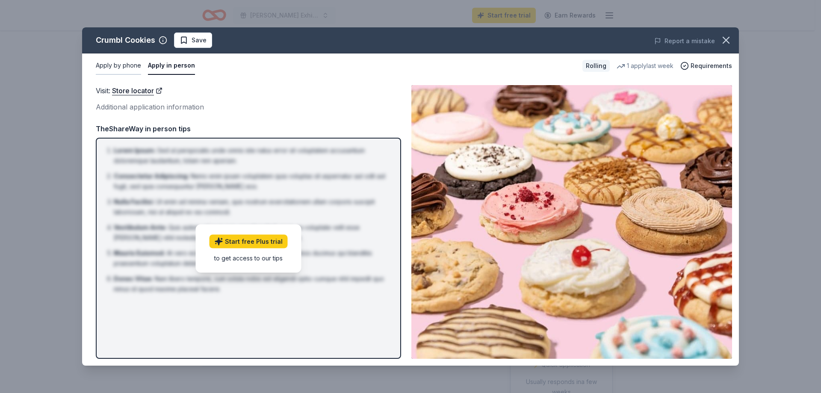
click at [133, 67] on button "Apply by phone" at bounding box center [118, 66] width 45 height 18
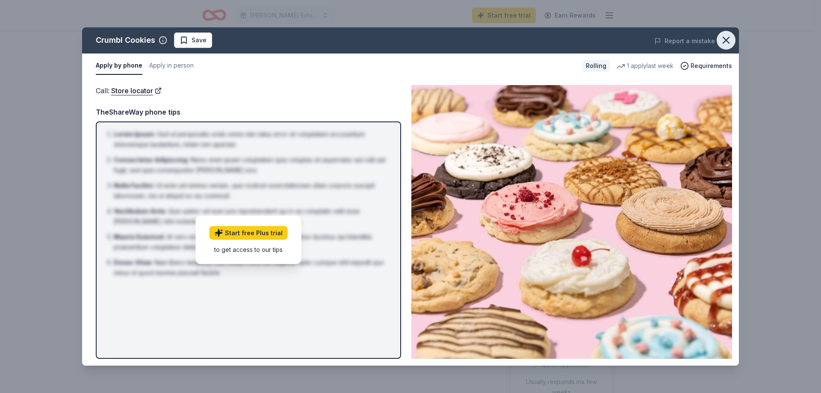
click at [732, 34] on button "button" at bounding box center [726, 40] width 19 height 19
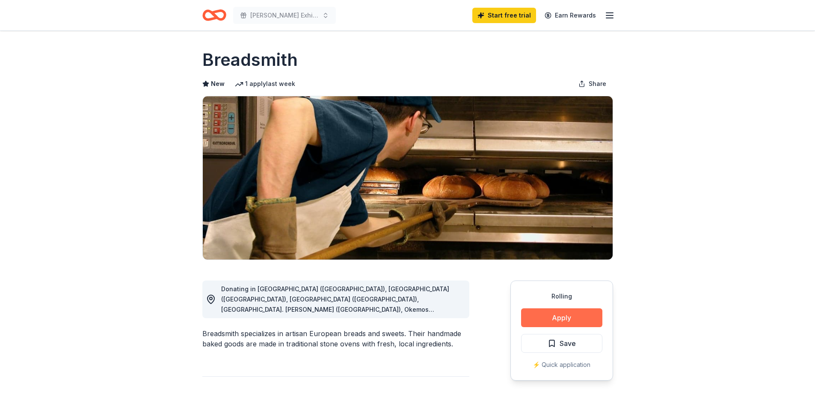
click at [554, 318] on button "Apply" at bounding box center [561, 317] width 81 height 19
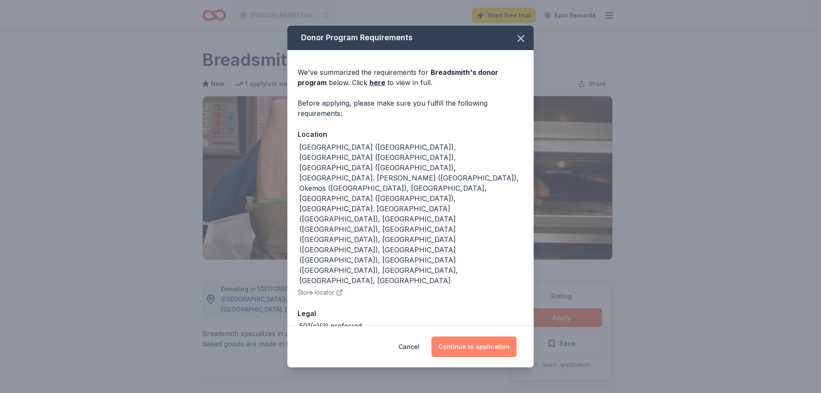
click at [494, 337] on button "Continue to application" at bounding box center [474, 347] width 85 height 21
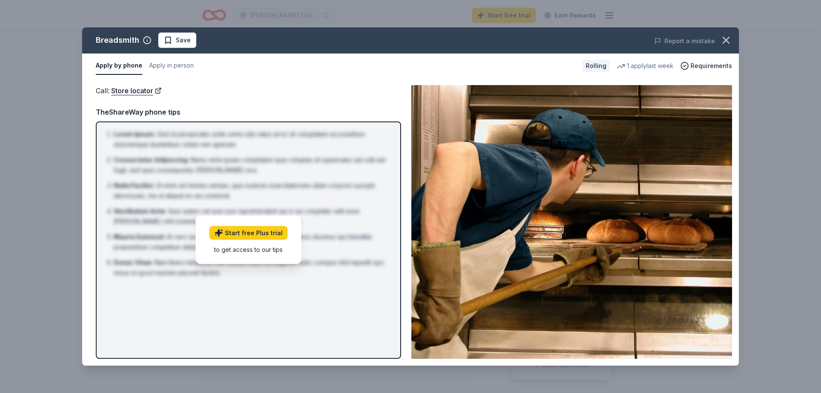
click at [140, 40] on div "Breadsmith" at bounding box center [124, 40] width 56 height 14
click at [148, 42] on icon "button" at bounding box center [147, 40] width 9 height 9
click at [151, 65] on div "Donor program requirements" at bounding box center [175, 63] width 88 height 10
click at [236, 65] on icon at bounding box center [233, 63] width 9 height 9
click at [234, 78] on icon at bounding box center [233, 80] width 9 height 9
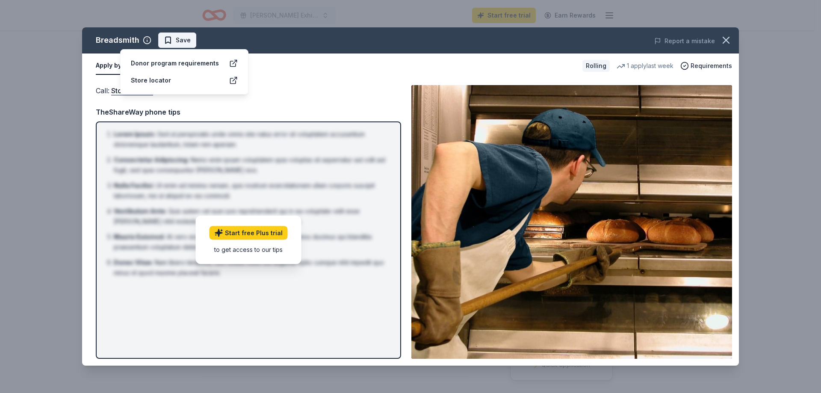
click at [166, 40] on span "Save" at bounding box center [177, 40] width 27 height 10
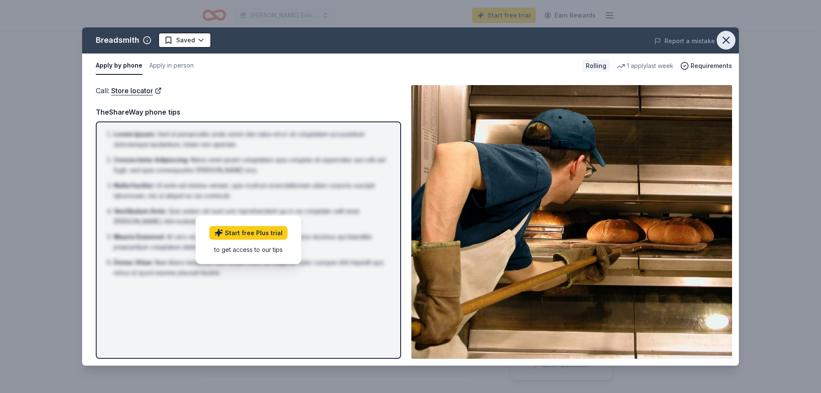
click at [721, 36] on icon "button" at bounding box center [726, 40] width 12 height 12
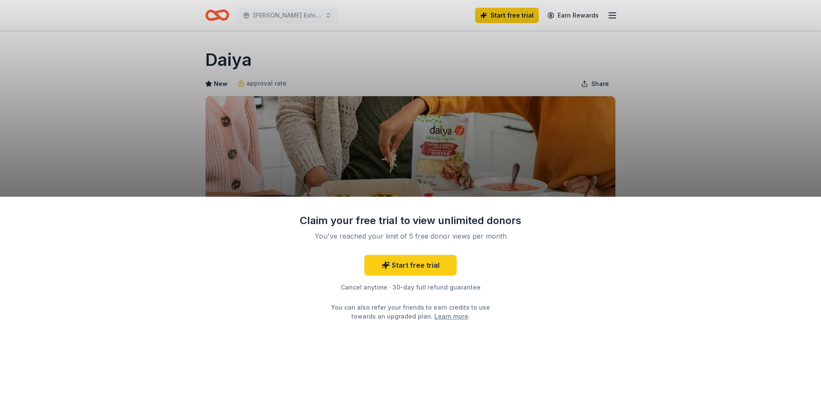
click at [227, 62] on div "Claim your free trial to view unlimited donors You've reached your limit of 5 f…" at bounding box center [410, 196] width 821 height 393
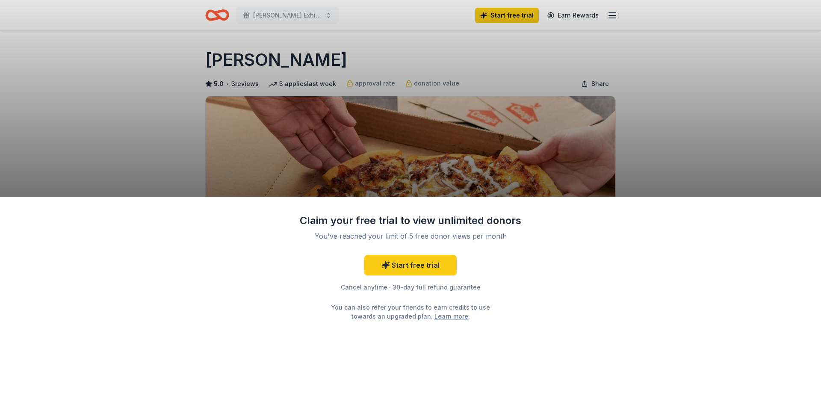
click at [195, 143] on div "Claim your free trial to view unlimited donors You've reached your limit of 5 f…" at bounding box center [410, 196] width 821 height 393
drag, startPoint x: 278, startPoint y: 59, endPoint x: 212, endPoint y: 62, distance: 65.9
click at [212, 62] on div "Claim your free trial to view unlimited donors You've reached your limit of 5 f…" at bounding box center [410, 196] width 821 height 393
